Goal: Task Accomplishment & Management: Manage account settings

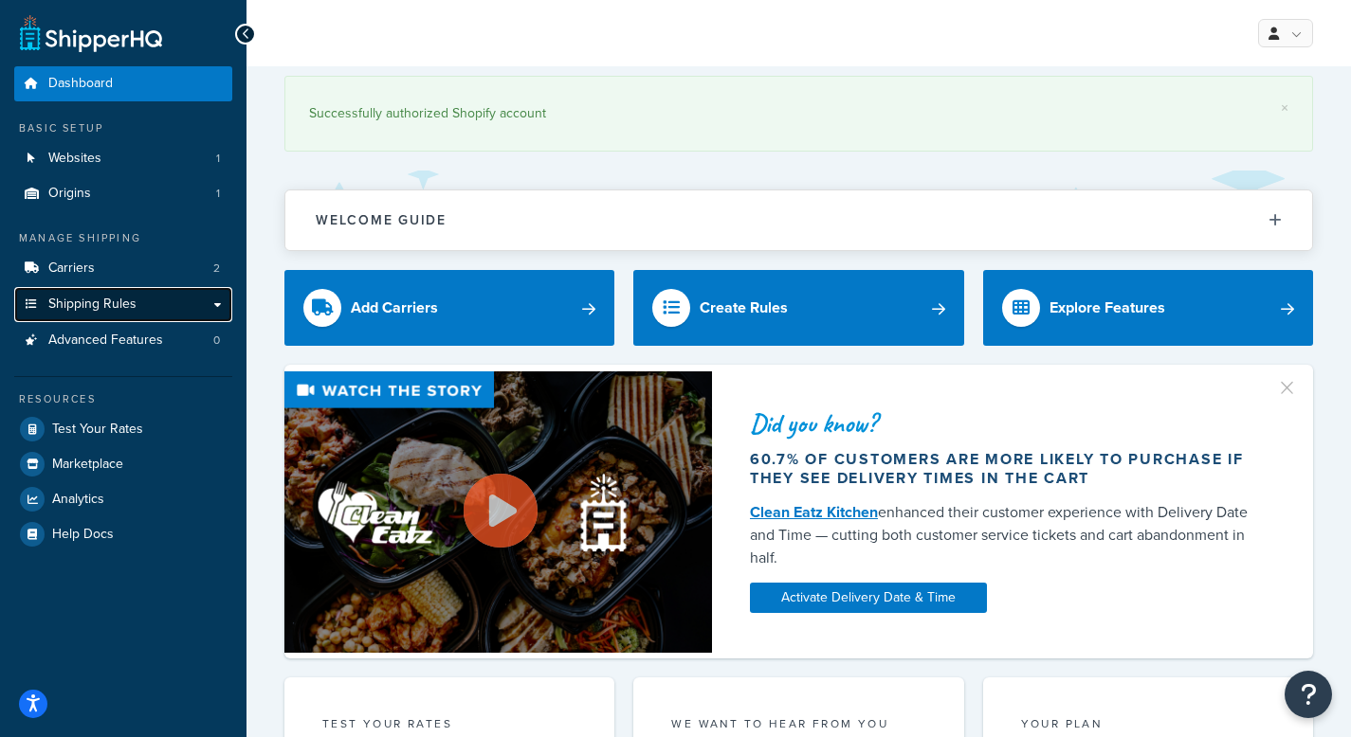
click at [99, 299] on span "Shipping Rules" at bounding box center [92, 305] width 88 height 16
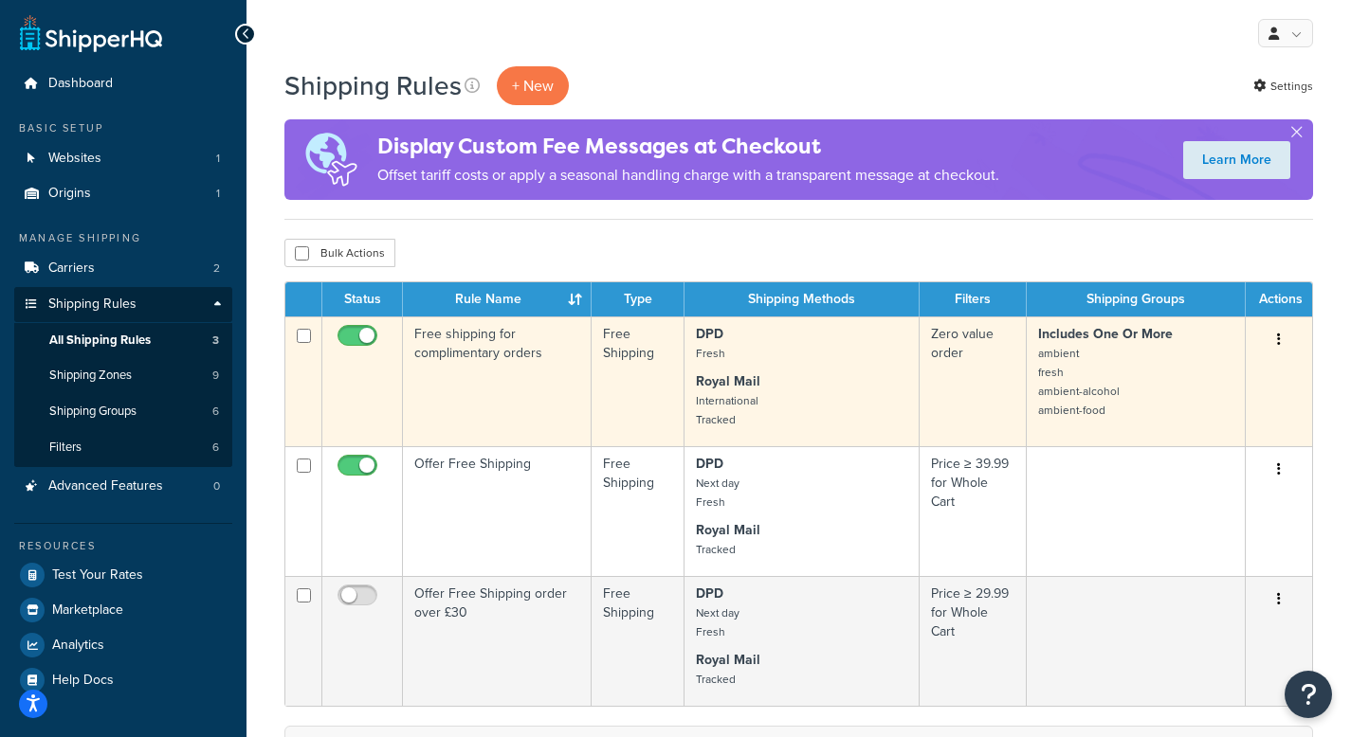
click at [457, 341] on td "Free shipping for complimentary orders" at bounding box center [497, 382] width 189 height 130
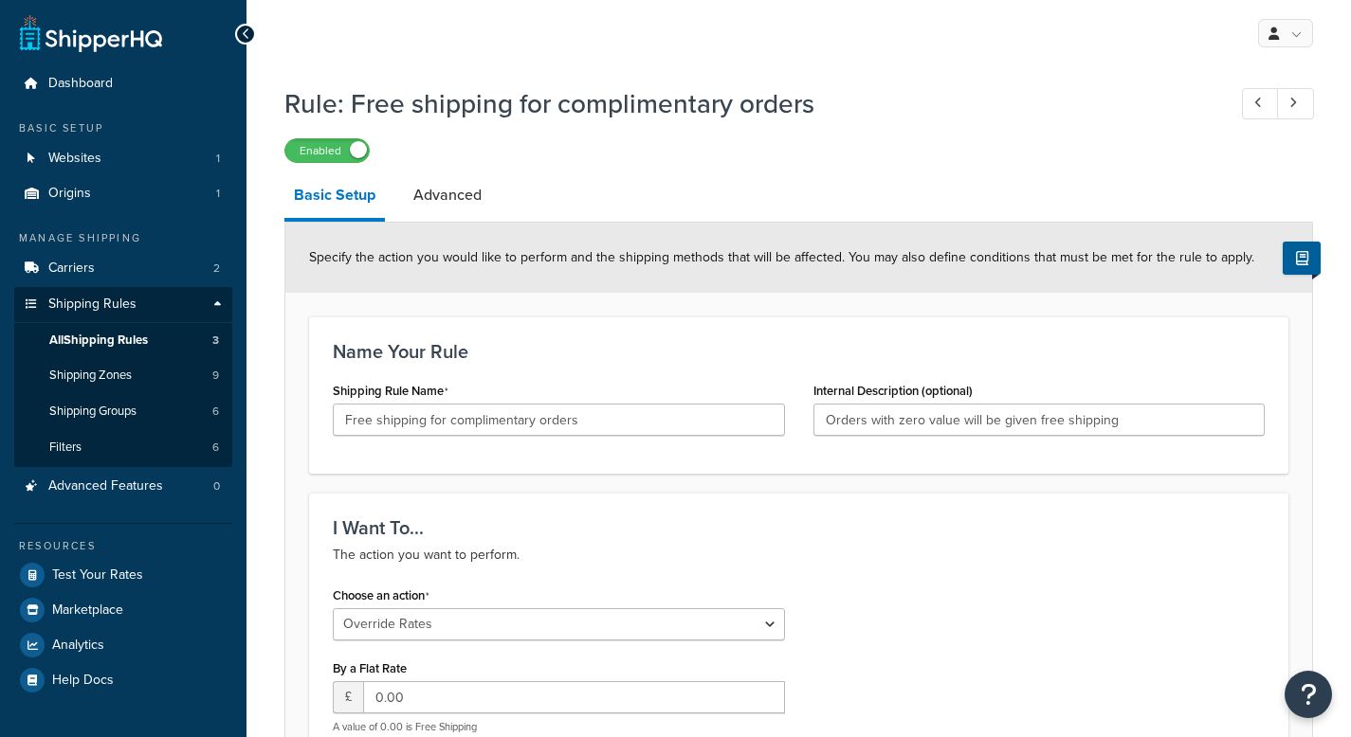
select select "OVERRIDE"
